Goal: Task Accomplishment & Management: Manage account settings

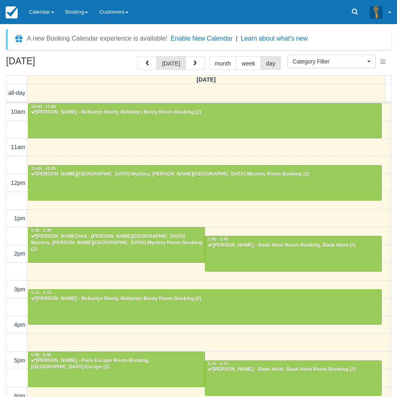
select select
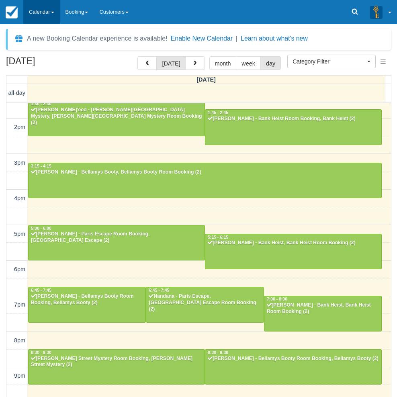
click at [39, 7] on link "Calendar" at bounding box center [41, 12] width 37 height 24
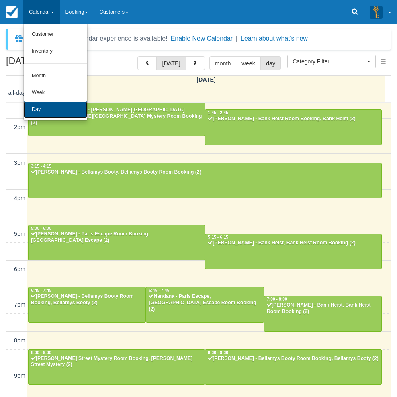
click at [44, 111] on link "Day" at bounding box center [55, 109] width 63 height 17
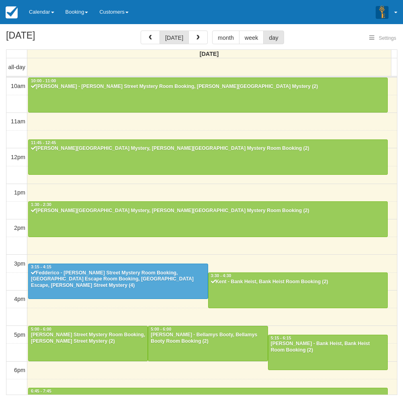
select select
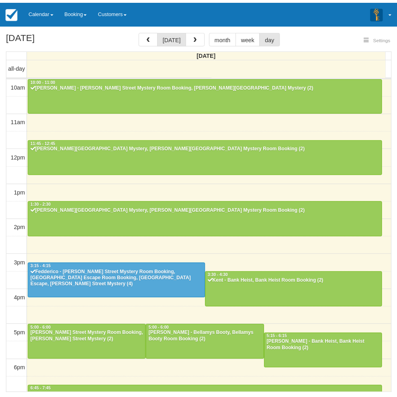
scroll to position [126, 0]
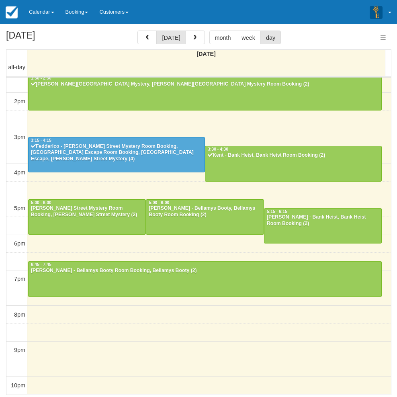
select select
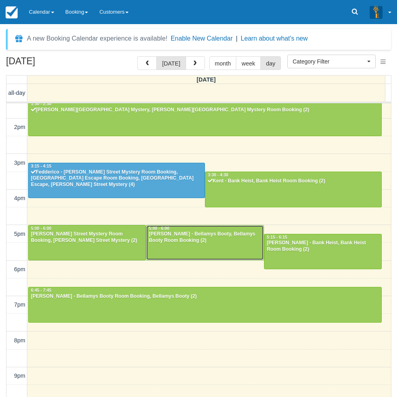
click at [206, 244] on div at bounding box center [204, 242] width 117 height 35
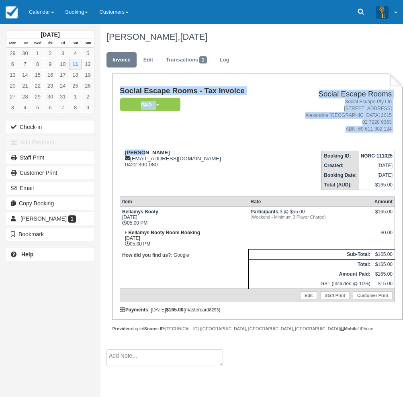
drag, startPoint x: 143, startPoint y: 151, endPoint x: 119, endPoint y: 153, distance: 24.1
click at [119, 153] on div "Social Escape Rooms - Tax Invoice Paid   Pending Reserved Deposit Blocked for C…" at bounding box center [257, 196] width 290 height 246
click at [232, 134] on td "Social Escape Rooms - Tax Invoice Paid   Pending Reserved Deposit Blocked for C…" at bounding box center [199, 115] width 158 height 57
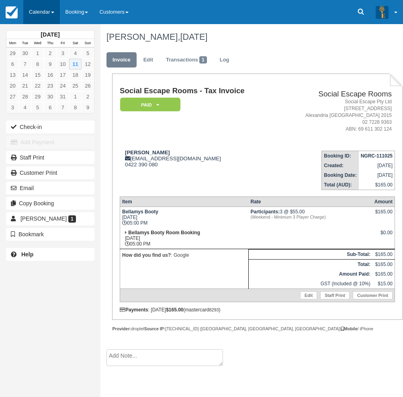
click at [46, 7] on link "Calendar" at bounding box center [41, 12] width 37 height 24
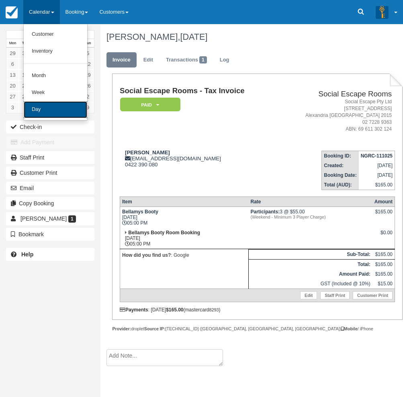
click at [45, 114] on link "Day" at bounding box center [55, 109] width 63 height 17
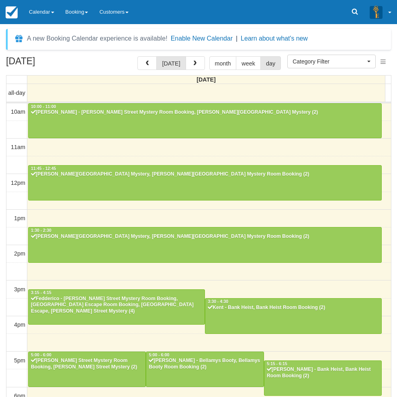
select select
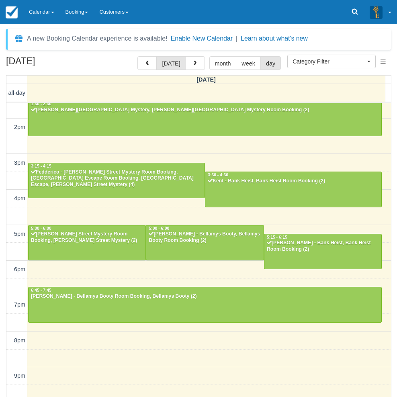
scroll to position [126, 0]
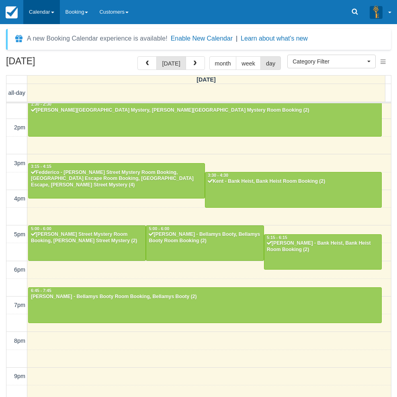
click at [48, 18] on link "Calendar" at bounding box center [41, 12] width 37 height 24
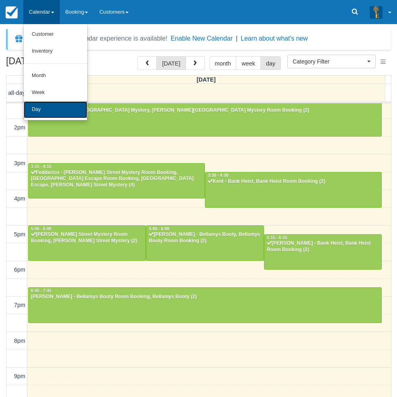
click at [54, 108] on link "Day" at bounding box center [55, 109] width 63 height 17
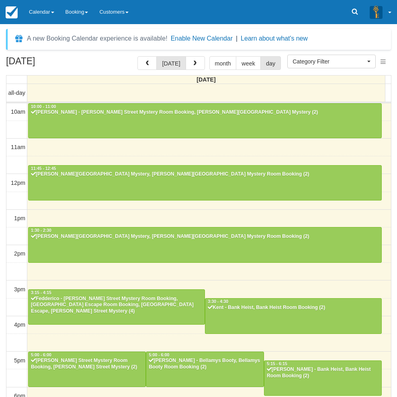
select select
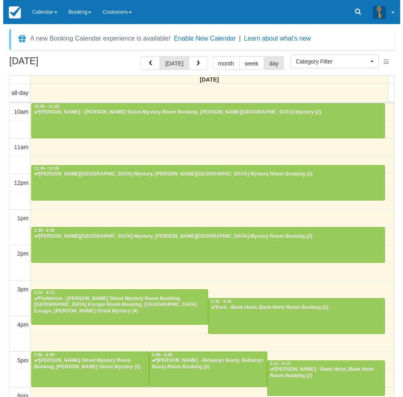
scroll to position [126, 0]
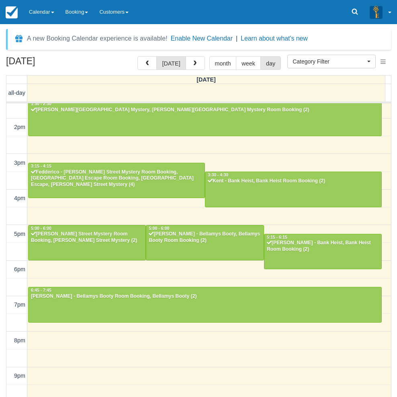
click at [1, 257] on div "[DATE] [DATE] month week day [DATE] all-day 10am 11am 12pm 1pm 2pm 3pm 4pm 5pm …" at bounding box center [198, 238] width 397 height 364
click at [150, 361] on div "10am 11am 12pm 1pm 2pm 3pm 4pm 5pm 6pm 7pm 8pm 9pm 10pm 10:00 - 11:00 [PERSON_N…" at bounding box center [198, 198] width 384 height 443
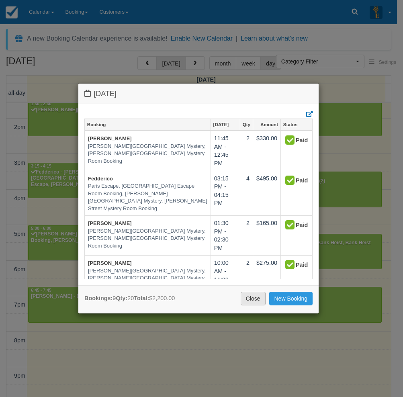
click at [251, 297] on link "Close" at bounding box center [252, 298] width 25 height 14
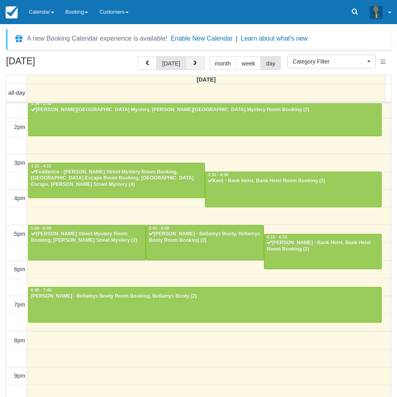
click at [197, 63] on button "button" at bounding box center [194, 63] width 19 height 14
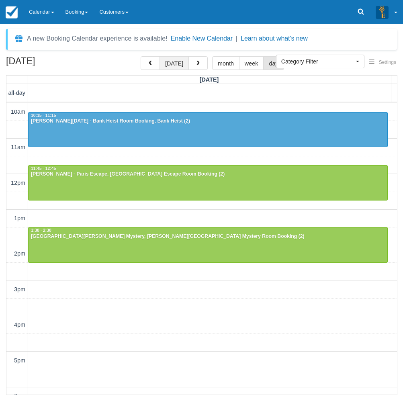
click at [173, 62] on button "[DATE]" at bounding box center [173, 63] width 29 height 14
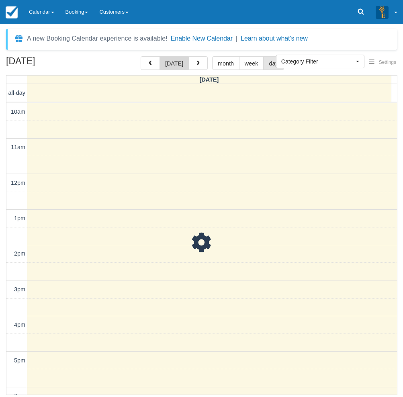
scroll to position [152, 0]
